Goal: Task Accomplishment & Management: Manage account settings

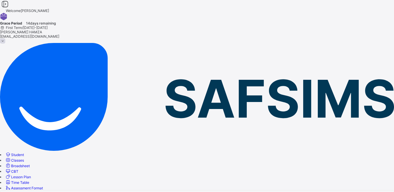
click at [24, 158] on span "Classes" at bounding box center [17, 160] width 13 height 4
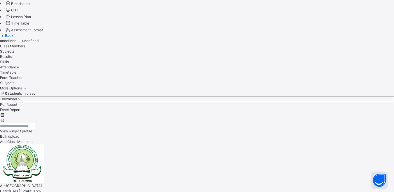
scroll to position [189, 0]
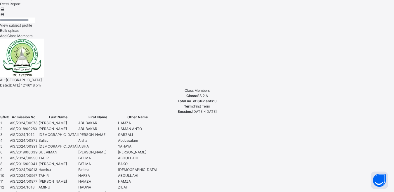
scroll to position [79, 0]
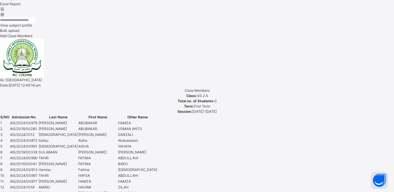
scroll to position [0, 0]
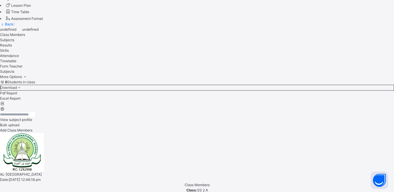
scroll to position [160, 0]
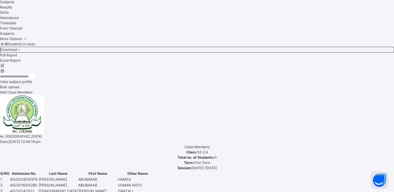
scroll to position [189, 0]
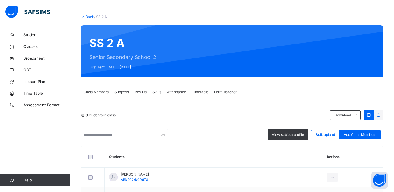
scroll to position [58, 0]
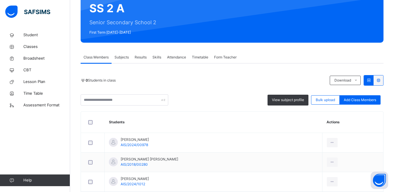
click at [121, 58] on span "Subjects" at bounding box center [122, 57] width 14 height 5
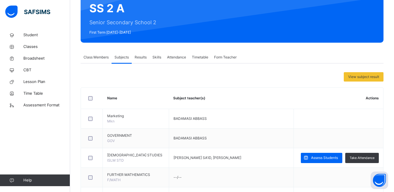
scroll to position [205, 0]
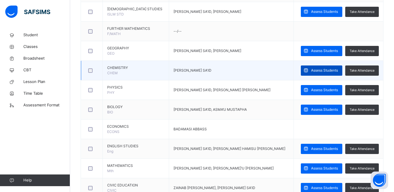
click at [322, 68] on span "Assess Students" at bounding box center [324, 70] width 27 height 5
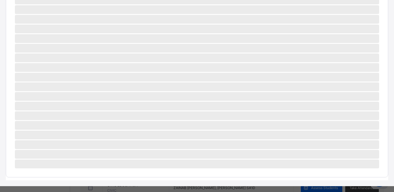
scroll to position [226, 0]
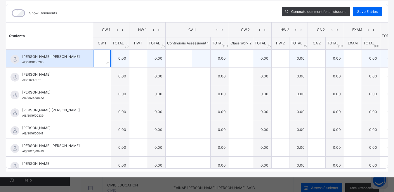
click at [108, 67] on div at bounding box center [102, 59] width 18 height 18
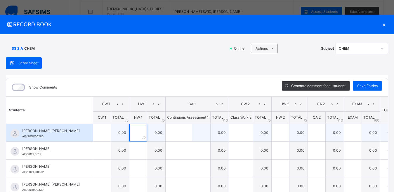
click at [132, 130] on input "text" at bounding box center [139, 133] width 18 height 18
click at [174, 132] on input "text" at bounding box center [179, 133] width 26 height 18
click at [250, 132] on div at bounding box center [241, 133] width 24 height 18
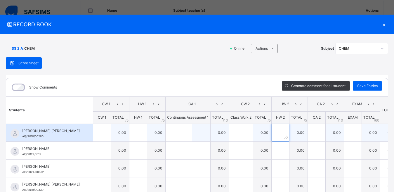
click at [279, 132] on input "text" at bounding box center [281, 133] width 18 height 18
click at [320, 130] on div at bounding box center [317, 133] width 18 height 18
click at [319, 130] on div at bounding box center [317, 133] width 18 height 18
click at [321, 130] on div at bounding box center [317, 133] width 18 height 18
click at [353, 130] on input "text" at bounding box center [353, 133] width 18 height 18
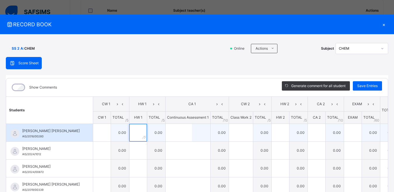
click at [140, 130] on input "text" at bounding box center [139, 133] width 18 height 18
click at [103, 132] on input "text" at bounding box center [102, 133] width 18 height 18
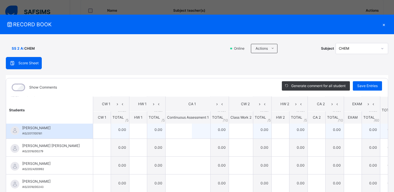
scroll to position [95, 0]
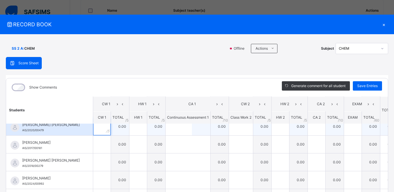
click at [102, 128] on input "text" at bounding box center [102, 127] width 18 height 18
type input "*"
click at [134, 133] on input "text" at bounding box center [139, 127] width 18 height 18
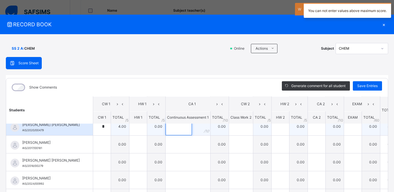
click at [180, 129] on input "text" at bounding box center [179, 127] width 26 height 18
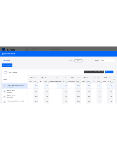
scroll to position [175, 0]
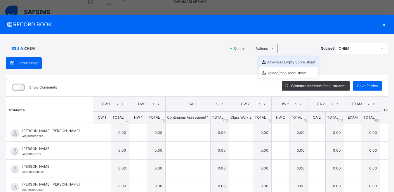
click at [303, 62] on li "Download Empty Score Sheet" at bounding box center [288, 61] width 59 height 11
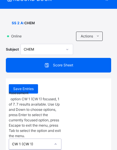
scroll to position [8, 0]
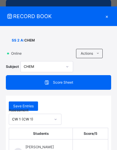
click at [105, 18] on div "×" at bounding box center [106, 16] width 9 height 8
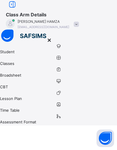
scroll to position [58, 0]
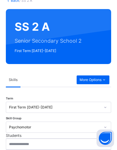
scroll to position [175, 0]
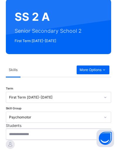
click at [63, 140] on div "ABUBAKAR HAMZA AL-HASSAN AIS/2024/00978" at bounding box center [58, 150] width 105 height 21
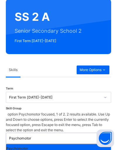
scroll to position [117, 0]
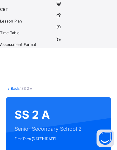
scroll to position [0, 0]
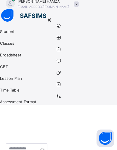
scroll to position [51, 0]
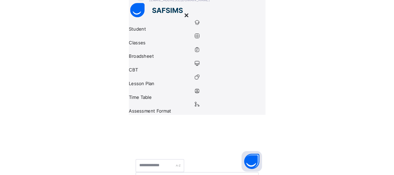
scroll to position [0, 0]
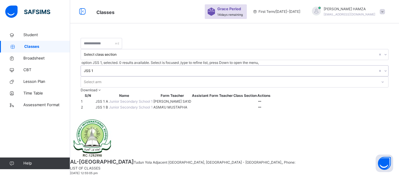
click at [30, 47] on span "Classes" at bounding box center [47, 47] width 46 height 6
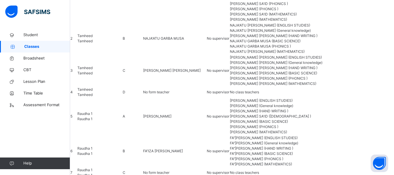
scroll to position [432, 0]
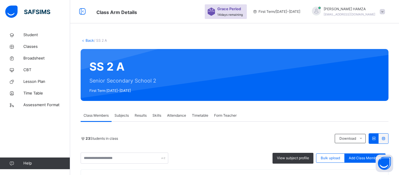
click at [120, 116] on span "Subjects" at bounding box center [122, 115] width 14 height 5
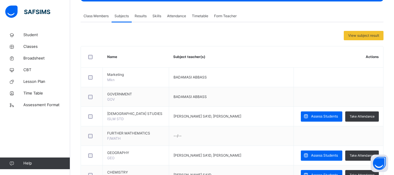
scroll to position [117, 0]
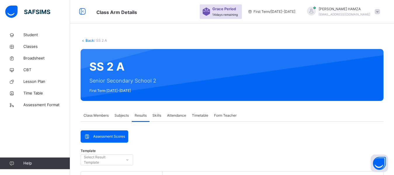
scroll to position [58, 0]
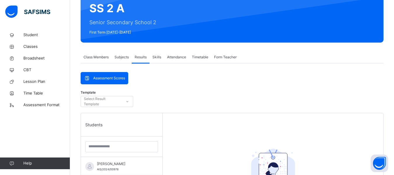
drag, startPoint x: 127, startPoint y: 100, endPoint x: 129, endPoint y: 82, distance: 18.2
click at [127, 99] on icon at bounding box center [128, 102] width 4 height 6
click at [129, 162] on span "ABUBAKAR HAMZA AL-HASSAN" at bounding box center [123, 164] width 52 height 5
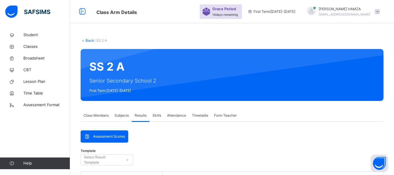
click at [120, 114] on span "Subjects" at bounding box center [122, 115] width 14 height 5
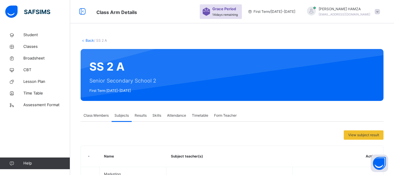
click at [122, 117] on span "Subjects" at bounding box center [122, 115] width 14 height 5
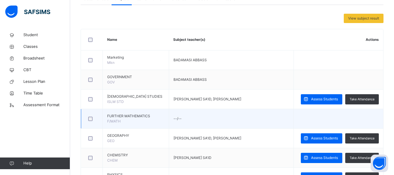
scroll to position [205, 0]
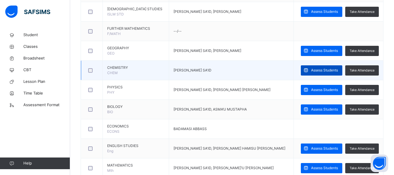
click at [330, 70] on span "Assess Students" at bounding box center [324, 70] width 27 height 5
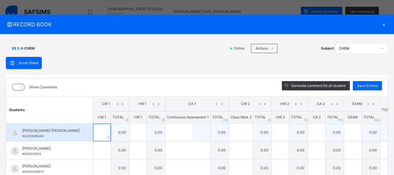
click at [102, 133] on input "text" at bounding box center [102, 133] width 18 height 18
type input "*"
type input "**"
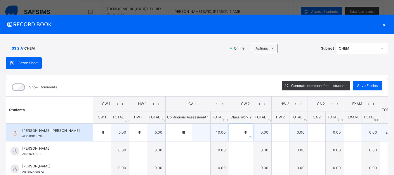
type input "*"
type input "**"
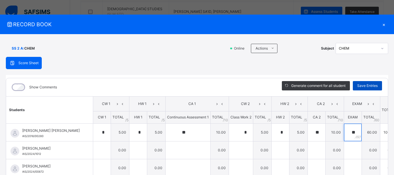
type input "**"
click at [375, 89] on div "Save Entries" at bounding box center [367, 85] width 29 height 9
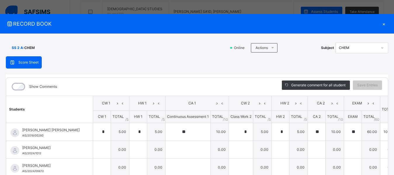
scroll to position [0, 0]
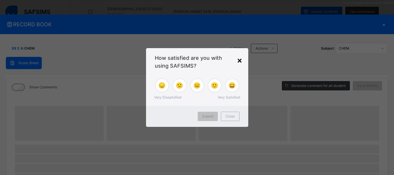
click at [240, 61] on div "×" at bounding box center [240, 60] width 6 height 12
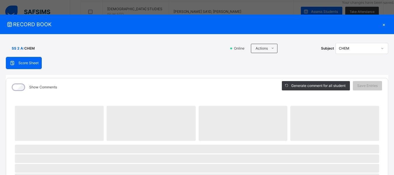
click at [382, 25] on div "×" at bounding box center [384, 24] width 9 height 8
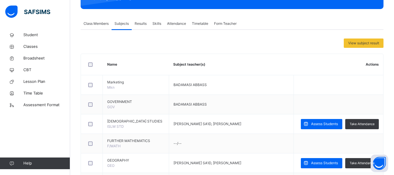
scroll to position [58, 0]
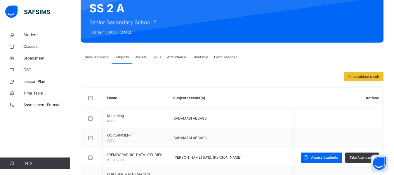
click at [144, 53] on div "Results" at bounding box center [141, 57] width 18 height 12
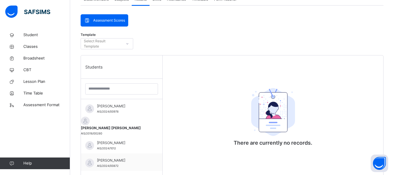
scroll to position [117, 0]
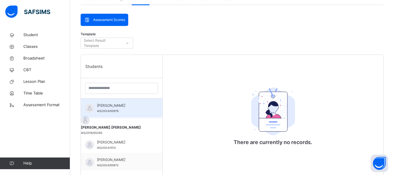
click at [131, 106] on span "ABUBAKAR HAMZA AL-HASSAN" at bounding box center [123, 105] width 52 height 5
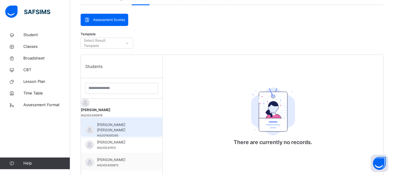
click at [134, 122] on span "[PERSON_NAME] [PERSON_NAME]" at bounding box center [123, 127] width 52 height 11
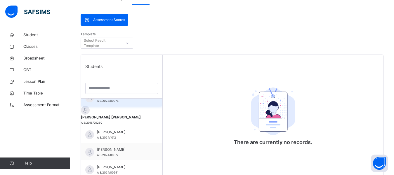
scroll to position [0, 0]
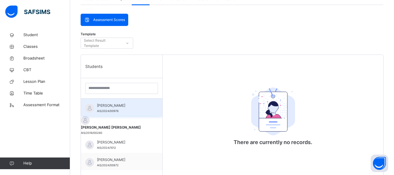
click at [130, 106] on span "ABUBAKAR HAMZA AL-HASSAN" at bounding box center [123, 105] width 52 height 5
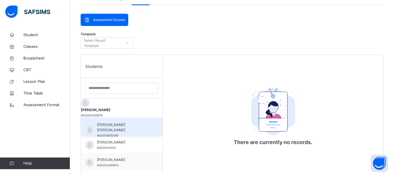
click at [122, 119] on div "ABUBAKAR USMAN ANTO YUSUF AIS/2018/00280" at bounding box center [122, 127] width 82 height 18
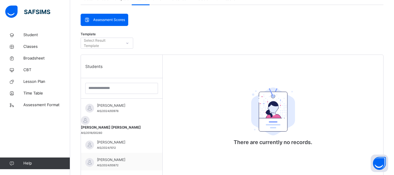
click at [127, 70] on div "Students" at bounding box center [122, 66] width 82 height 23
click at [128, 71] on div "Students" at bounding box center [122, 66] width 82 height 23
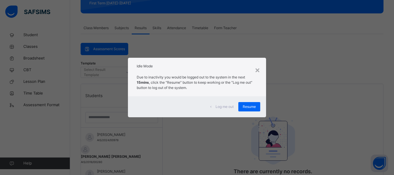
click at [246, 108] on span "Resume" at bounding box center [249, 106] width 13 height 5
click at [246, 104] on div "There are currently no records." at bounding box center [273, 171] width 221 height 175
click at [249, 107] on div "There are currently no records." at bounding box center [273, 111] width 79 height 12
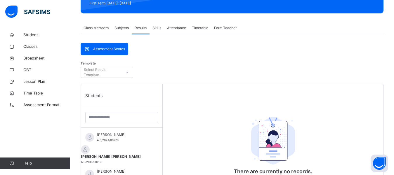
click at [252, 106] on div "There are currently no records." at bounding box center [273, 111] width 79 height 12
click at [36, 58] on span "Broadsheet" at bounding box center [46, 59] width 47 height 6
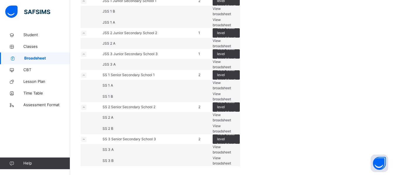
scroll to position [657, 0]
click at [240, 113] on div "View broadsheet" at bounding box center [226, 118] width 27 height 11
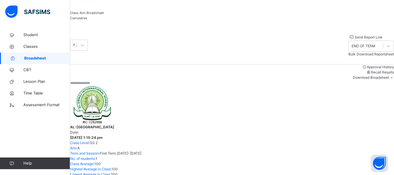
scroll to position [44, 0]
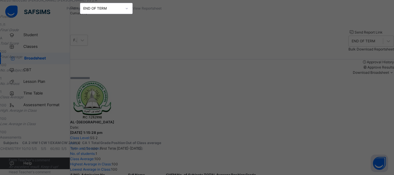
scroll to position [0, 0]
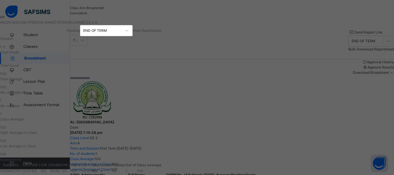
click at [162, 32] on span "View Reportsheet" at bounding box center [147, 30] width 29 height 4
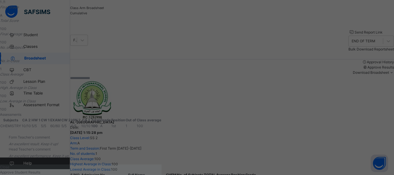
scroll to position [49, 0]
click at [9, 165] on span "Close" at bounding box center [4, 167] width 9 height 4
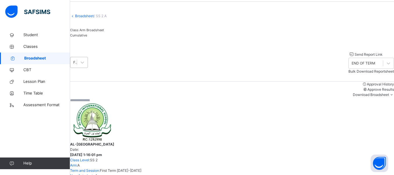
scroll to position [0, 0]
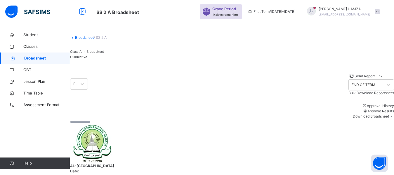
click at [94, 40] on link "Broadsheet" at bounding box center [84, 37] width 19 height 4
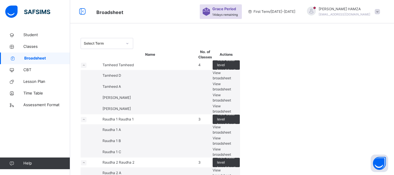
click at [118, 41] on div "Select Term" at bounding box center [103, 43] width 39 height 5
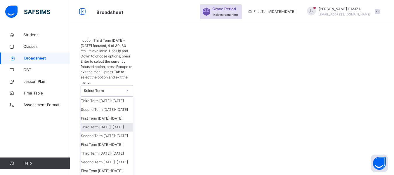
click at [114, 123] on div "Third Term 2024-2025" at bounding box center [107, 127] width 52 height 9
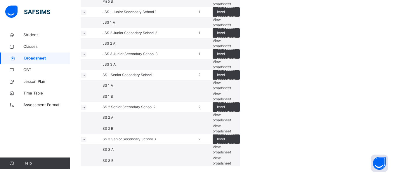
scroll to position [645, 0]
click at [231, 113] on span "View broadsheet" at bounding box center [222, 118] width 18 height 10
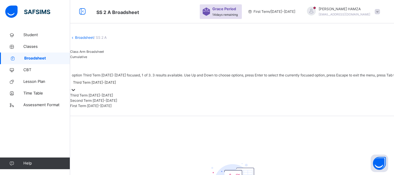
click at [116, 85] on div "Third Term 2024-2025" at bounding box center [94, 82] width 43 height 5
click at [117, 98] on div "Third Term 2024-2025" at bounding box center [263, 95] width 386 height 5
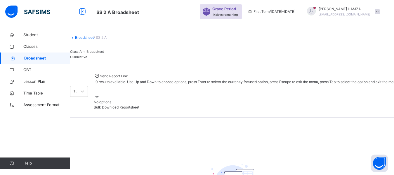
click at [304, 87] on div at bounding box center [246, 89] width 305 height 9
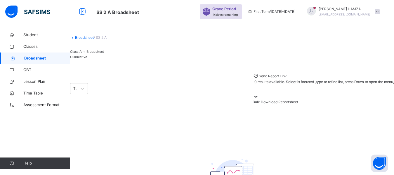
click at [321, 88] on div at bounding box center [323, 89] width 141 height 9
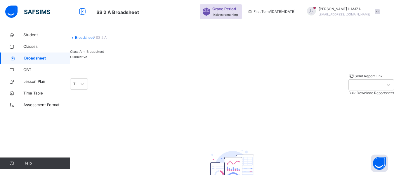
click at [38, 58] on span "Broadsheet" at bounding box center [47, 59] width 46 height 6
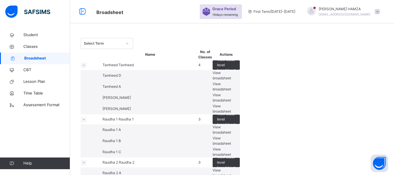
click at [114, 44] on div "Select Term" at bounding box center [103, 43] width 39 height 5
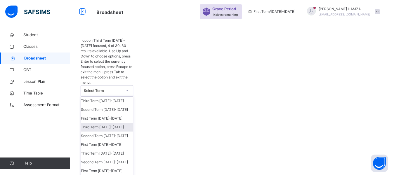
click at [103, 123] on div "Third Term 2024-2025" at bounding box center [107, 127] width 52 height 9
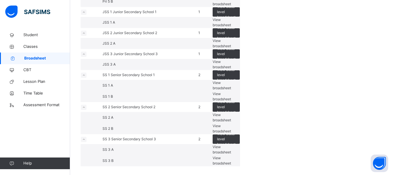
scroll to position [643, 0]
click at [231, 113] on span "View broadsheet" at bounding box center [222, 118] width 18 height 10
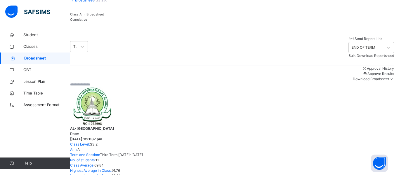
scroll to position [27, 0]
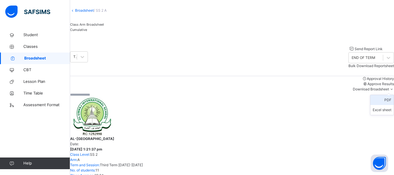
click at [384, 101] on li "PDF" at bounding box center [382, 100] width 23 height 10
click at [385, 101] on li "PDF" at bounding box center [382, 100] width 23 height 10
click at [389, 100] on li "PDF" at bounding box center [382, 100] width 23 height 10
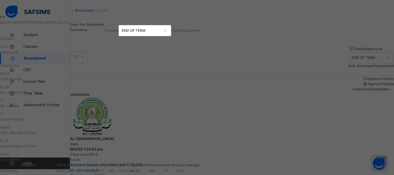
click at [141, 52] on div "Position 7 /11 Final Grade C Total Score 673.6 Final Average 67.36 No. of Subje…" at bounding box center [100, 96] width 200 height 121
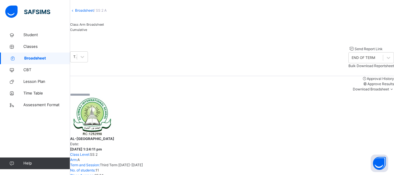
click at [360, 68] on span "Bulk Download Reportsheet" at bounding box center [372, 66] width 46 height 4
click at [385, 105] on li "Excel sheet" at bounding box center [382, 110] width 23 height 10
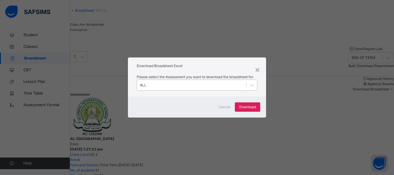
click at [146, 84] on div "ALL" at bounding box center [143, 85] width 6 height 5
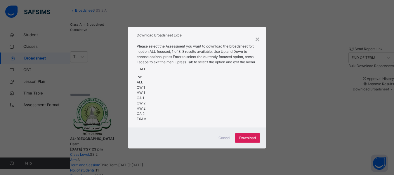
click at [264, 86] on div "Please select the Assessment you want to download the broadsheet for: option AL…" at bounding box center [197, 84] width 138 height 87
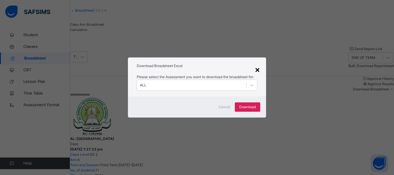
click at [256, 72] on div "×" at bounding box center [258, 69] width 6 height 12
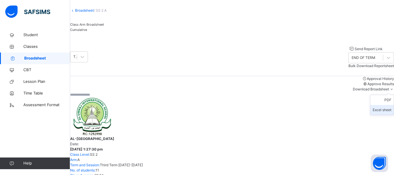
click at [385, 105] on li "Excel sheet" at bounding box center [382, 110] width 23 height 10
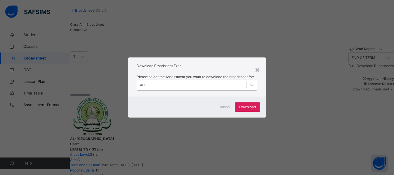
click at [146, 84] on div "ALL" at bounding box center [143, 85] width 6 height 5
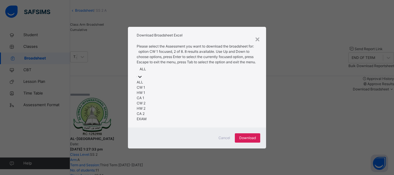
click at [158, 90] on div "CW 1" at bounding box center [197, 87] width 120 height 5
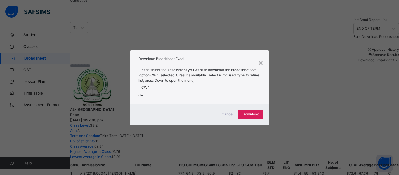
click at [150, 87] on div "CW 1" at bounding box center [145, 87] width 8 height 5
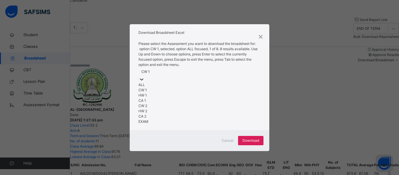
click at [247, 85] on div "option CW 1, selected. option ALL focused, 1 of 8. 8 results available. Use Up …" at bounding box center [200, 85] width 122 height 78
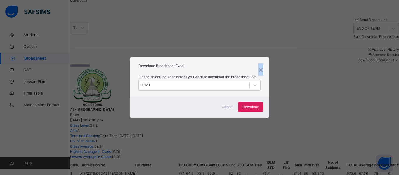
drag, startPoint x: 261, startPoint y: 69, endPoint x: 240, endPoint y: 34, distance: 41.1
click at [261, 68] on div "×" at bounding box center [261, 69] width 6 height 12
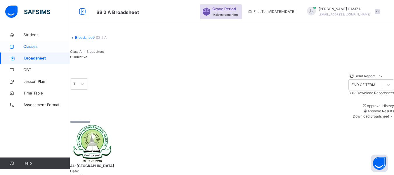
click at [29, 48] on span "Classes" at bounding box center [46, 47] width 47 height 6
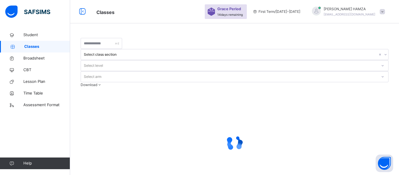
click at [243, 61] on div "Select level" at bounding box center [229, 65] width 296 height 9
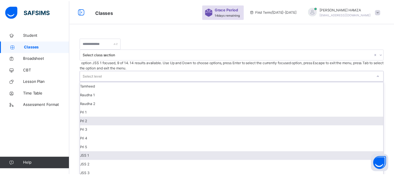
scroll to position [51, 0]
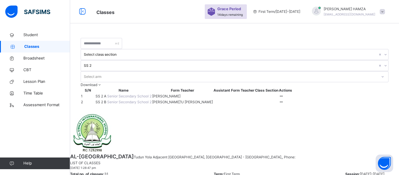
click at [106, 94] on span "SS 2 A" at bounding box center [102, 96] width 12 height 4
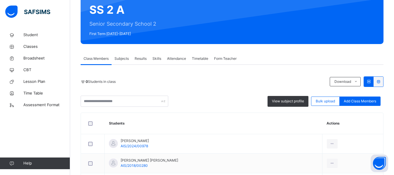
scroll to position [58, 0]
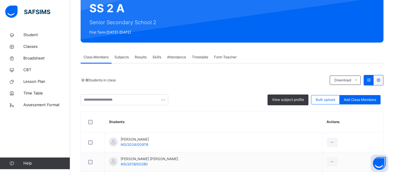
click at [122, 56] on span "Subjects" at bounding box center [122, 57] width 14 height 5
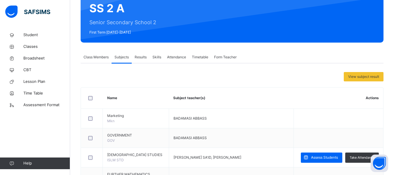
click at [376, 77] on span "View subject result" at bounding box center [363, 76] width 31 height 5
click at [0, 0] on div "SUBJECT RESULT × SS 2 A: Subject Select... Print Report AL-UMNAJ INTERNATIONAL …" at bounding box center [0, 0] width 0 height 0
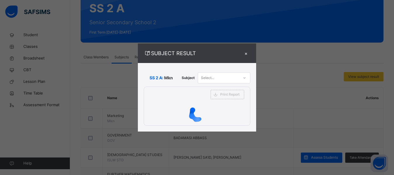
click at [363, 77] on div "SUBJECT RESULT × SS 2 A: Mkn Subject Select... Print Report AL-UMNAJ INTERNATIO…" at bounding box center [197, 87] width 394 height 175
click at [233, 77] on div "Select..." at bounding box center [218, 77] width 41 height 9
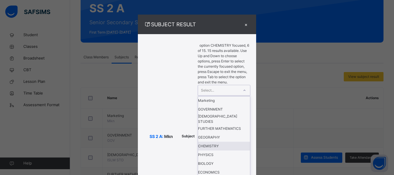
click at [211, 144] on div "CHEMISTRY" at bounding box center [224, 146] width 52 height 9
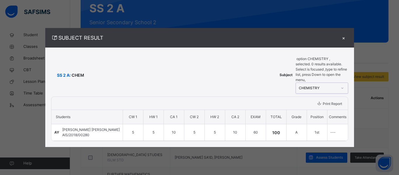
click at [325, 102] on span "Print Report" at bounding box center [332, 104] width 19 height 4
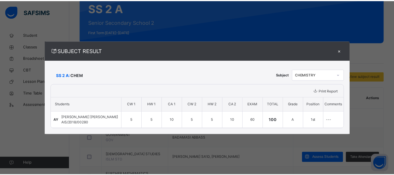
scroll to position [0, 0]
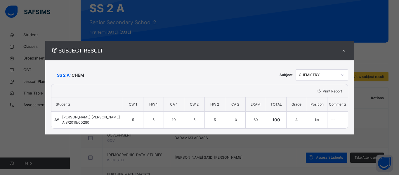
click at [346, 49] on div "×" at bounding box center [344, 51] width 9 height 8
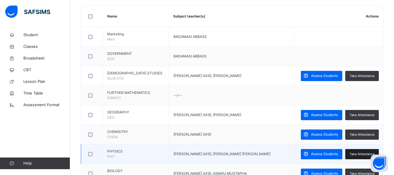
scroll to position [146, 0]
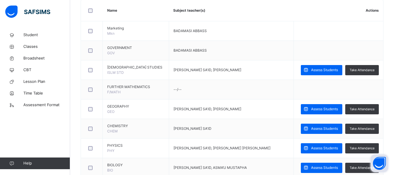
click at [379, 164] on button "Open asap" at bounding box center [380, 164] width 18 height 18
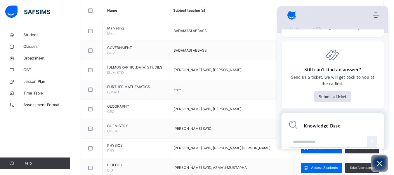
scroll to position [39, 0]
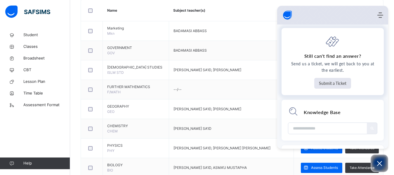
click at [340, 84] on button "Submit a Ticket" at bounding box center [333, 83] width 37 height 11
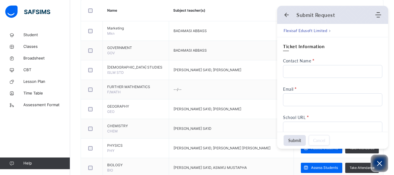
click at [290, 15] on div "Submit Request" at bounding box center [329, 15] width 91 height 6
click at [285, 15] on use "Back" at bounding box center [287, 15] width 4 height 4
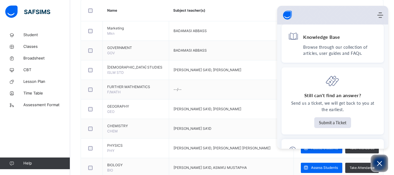
scroll to position [86, 0]
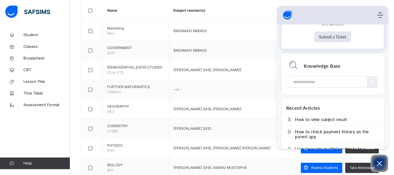
click at [332, 38] on button "Submit a Ticket" at bounding box center [333, 37] width 37 height 11
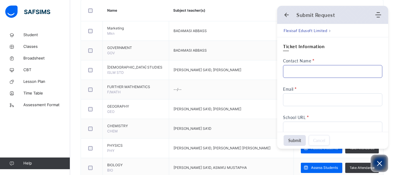
click at [304, 71] on input "Contact Name" at bounding box center [332, 71] width 99 height 13
click at [292, 102] on input "Email" at bounding box center [332, 100] width 99 height 13
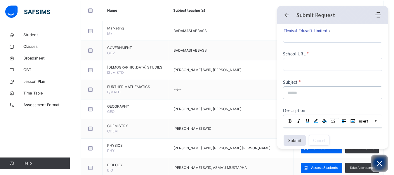
scroll to position [88, 0]
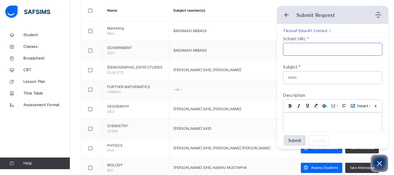
click at [290, 49] on input "School URL" at bounding box center [332, 49] width 99 height 13
click at [298, 80] on input at bounding box center [331, 78] width 87 height 12
click at [294, 67] on div "Ticket Information Contact Name Contact Name cannot be blank Email Email cannot…" at bounding box center [332, 62] width 99 height 230
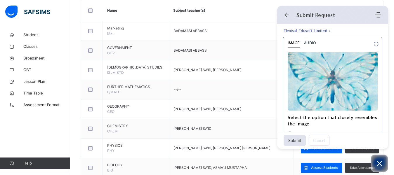
scroll to position [332, 0]
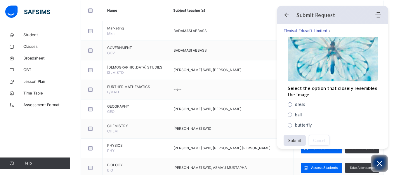
click at [291, 121] on div "dress ball butterfly tiger" at bounding box center [333, 120] width 90 height 38
click at [291, 125] on span "butterfly" at bounding box center [290, 125] width 4 height 4
click at [315, 141] on button "Cancel" at bounding box center [319, 140] width 21 height 11
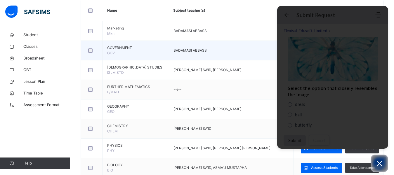
click at [270, 56] on td "BADAMASI ABBASS" at bounding box center [231, 51] width 125 height 20
click at [258, 41] on td "BADAMASI ABBASS" at bounding box center [231, 51] width 125 height 20
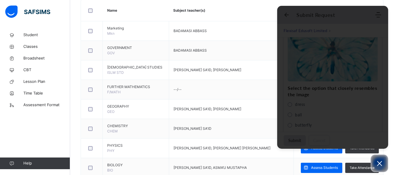
click at [289, 14] on div "Alert Are you sure changes you made may not be saved? Yes, Leave Page Stay Here" at bounding box center [332, 77] width 111 height 143
click at [286, 14] on div "Alert Are you sure changes you made may not be saved? Yes, Leave Page Stay Here" at bounding box center [332, 77] width 111 height 143
click at [282, 14] on div "Alert Are you sure changes you made may not be saved? Yes, Leave Page Stay Here" at bounding box center [332, 77] width 111 height 143
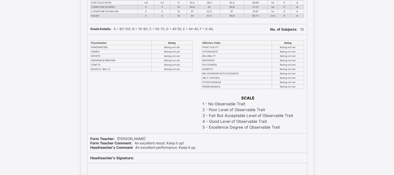
scroll to position [1052, 0]
